Goal: Transaction & Acquisition: Purchase product/service

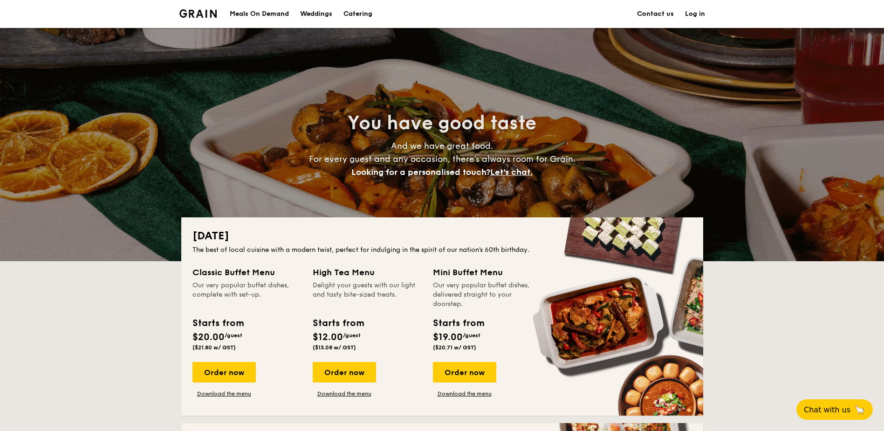
click at [263, 16] on div "Meals On Demand" at bounding box center [259, 14] width 59 height 28
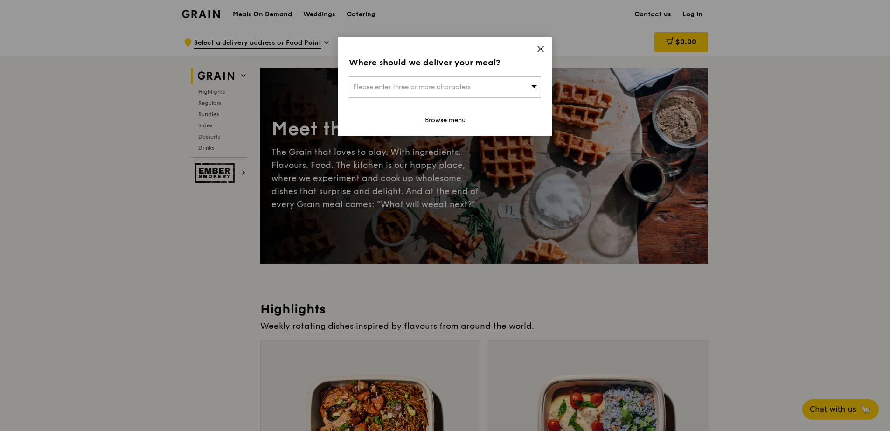
click at [537, 49] on icon at bounding box center [540, 49] width 8 height 8
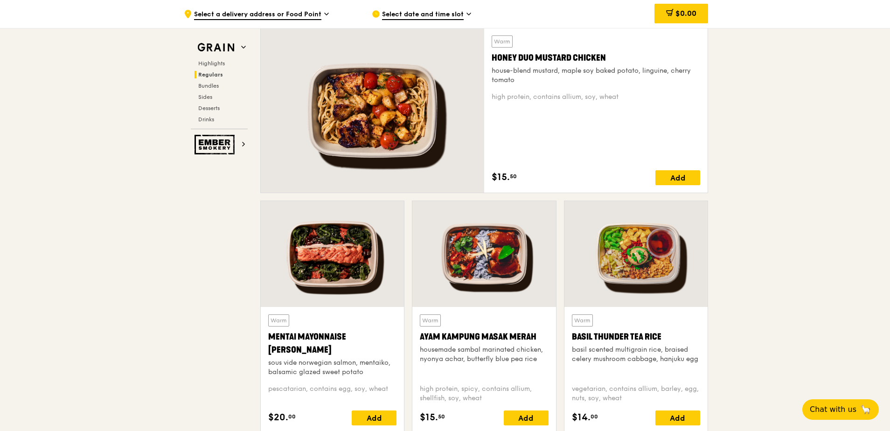
scroll to position [606, 0]
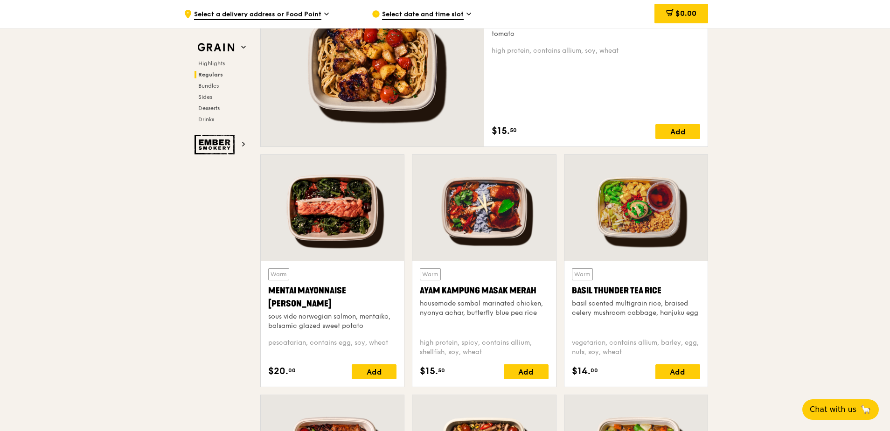
scroll to position [699, 0]
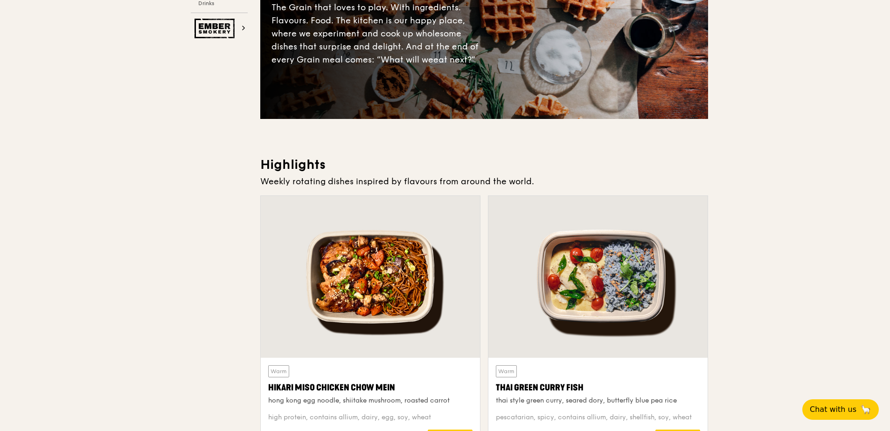
scroll to position [0, 0]
